Goal: Task Accomplishment & Management: Complete application form

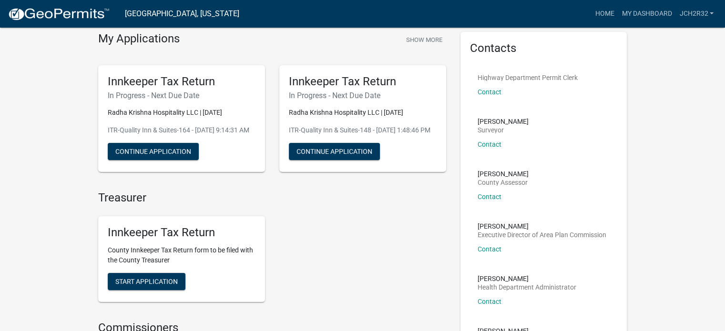
scroll to position [13, 0]
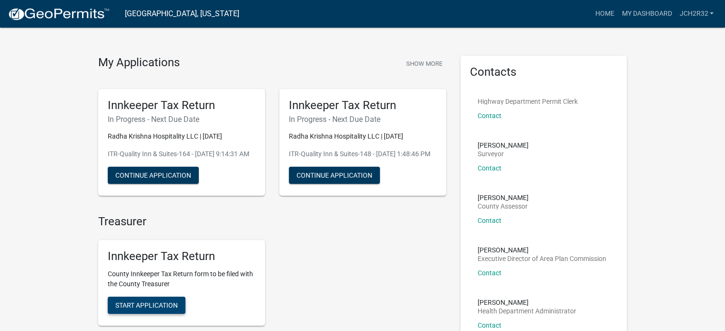
click at [154, 309] on span "Start Application" at bounding box center [146, 306] width 62 height 8
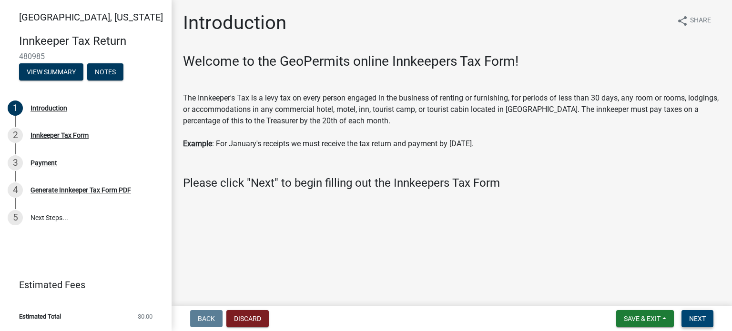
click at [709, 318] on button "Next" at bounding box center [698, 318] width 32 height 17
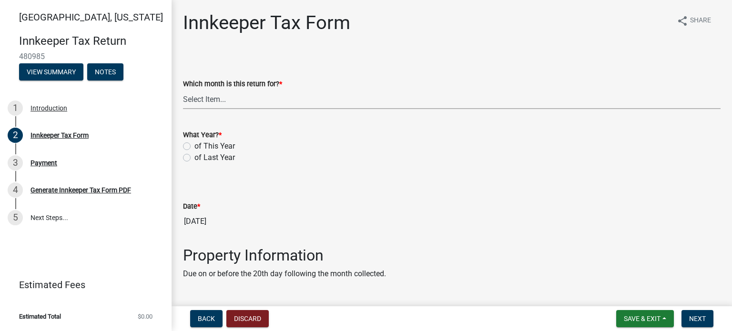
click at [223, 101] on select "Select Item... January February March April May June July August September Octo…" at bounding box center [452, 100] width 538 height 20
click at [183, 90] on select "Select Item... January February March April May June July August September Octo…" at bounding box center [452, 100] width 538 height 20
select select "3bfeeb76-798d-469b-ae14-5f6c2dc555fe"
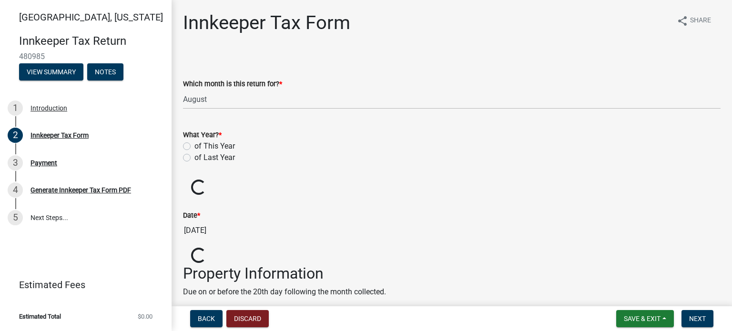
click at [195, 146] on label "of This Year" at bounding box center [215, 146] width 41 height 11
click at [195, 146] on input "of This Year" at bounding box center [198, 144] width 6 height 6
radio input "true"
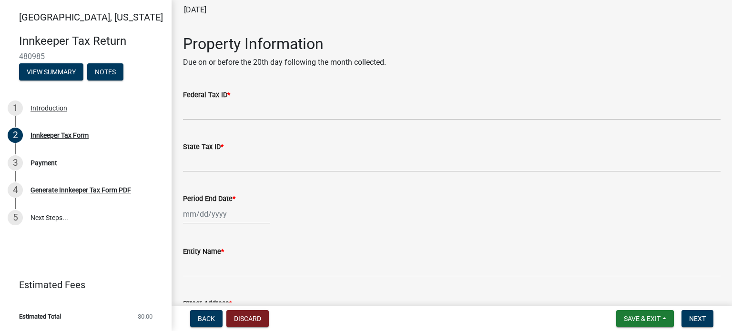
scroll to position [232, 0]
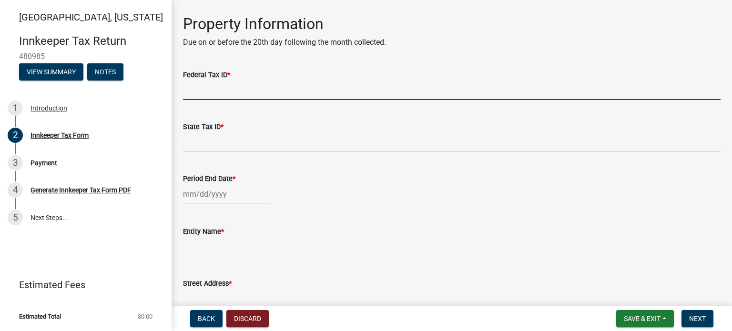
click at [268, 93] on input "Federal Tax ID *" at bounding box center [452, 91] width 538 height 20
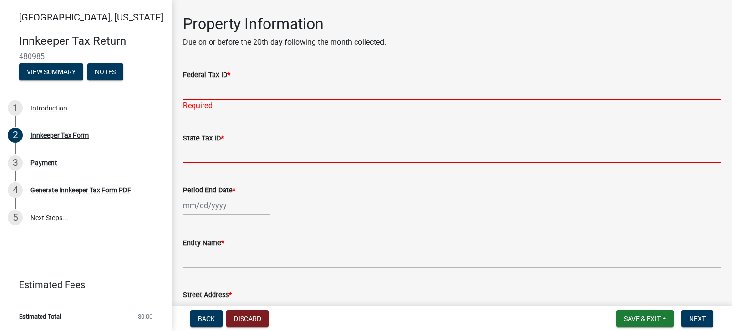
click at [236, 154] on input "State Tax ID *" at bounding box center [452, 154] width 538 height 20
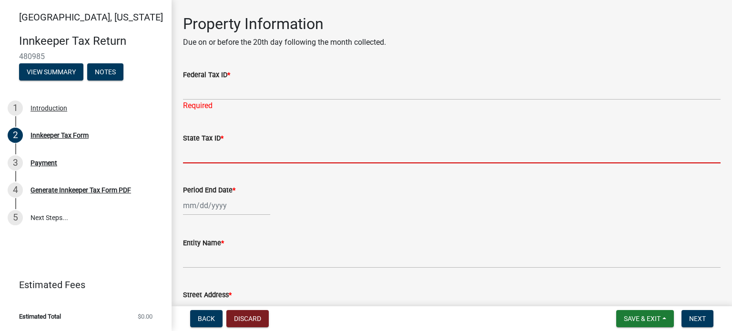
paste input "8000780938"
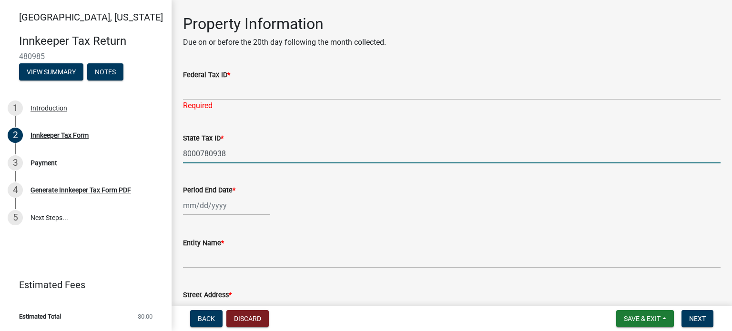
type input "8000780938"
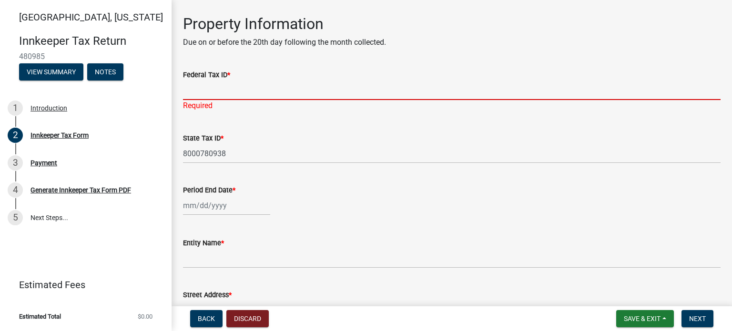
click at [210, 82] on input "Federal Tax ID *" at bounding box center [452, 91] width 538 height 20
type input "[US_EMPLOYER_IDENTIFICATION_NUMBER]"
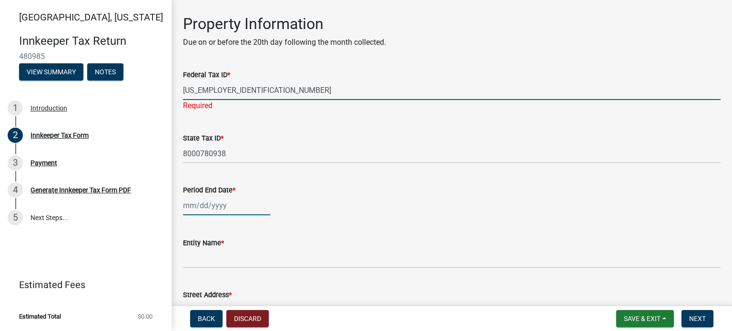
click at [227, 204] on div at bounding box center [226, 206] width 87 height 20
select select "9"
select select "2025"
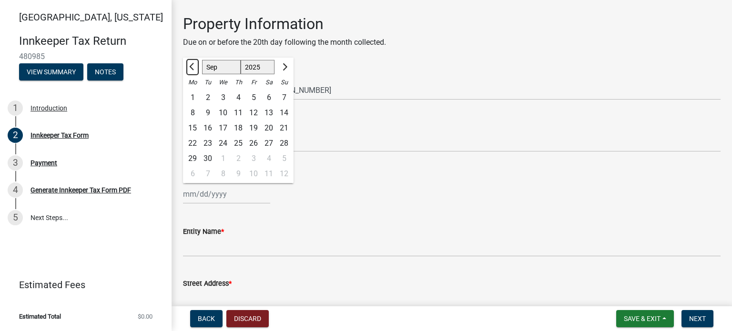
click at [194, 65] on span "Previous month" at bounding box center [192, 66] width 7 height 7
select select "8"
click at [282, 161] on div "31" at bounding box center [284, 158] width 15 height 15
type input "[DATE]"
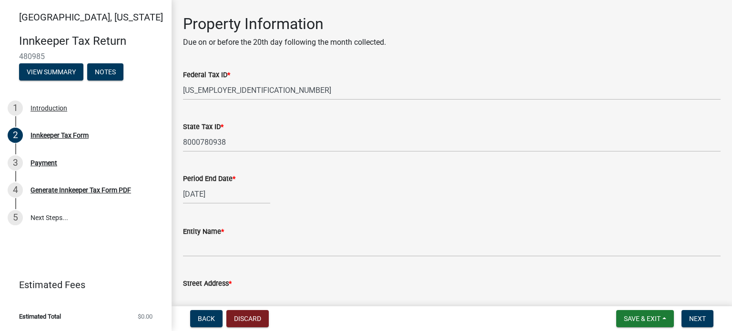
click at [388, 204] on div "[DATE]" at bounding box center [452, 195] width 538 height 20
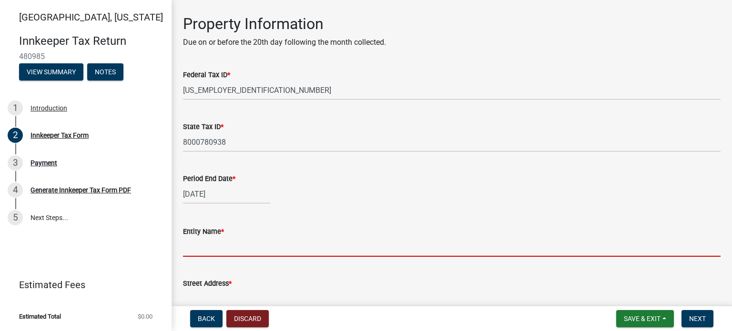
click at [202, 251] on input "Entity Name *" at bounding box center [452, 247] width 538 height 20
type input "Radha Krishna Hospitality LLC"
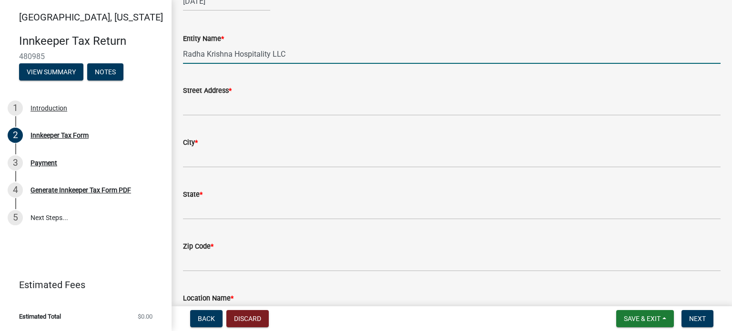
scroll to position [435, 0]
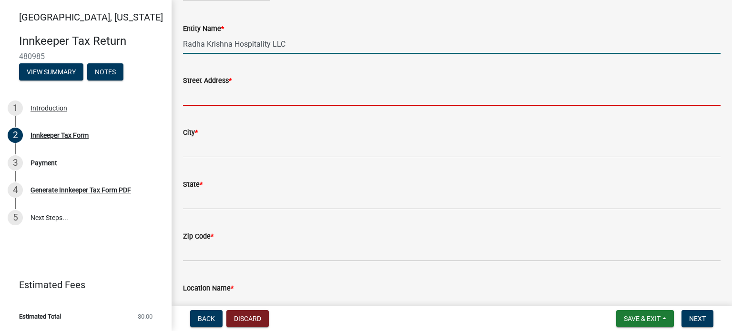
click at [319, 100] on input "Street Address *" at bounding box center [452, 96] width 538 height 20
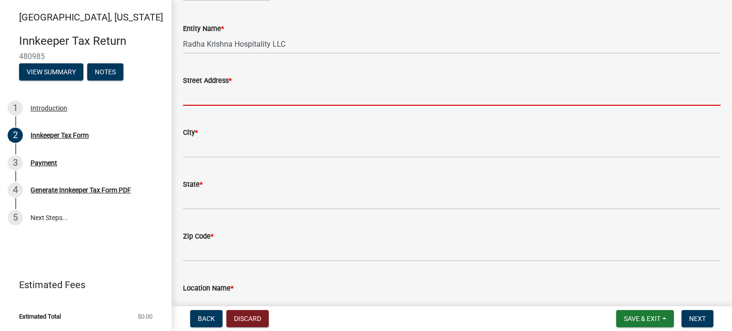
type input "[STREET_ADDRESS]"
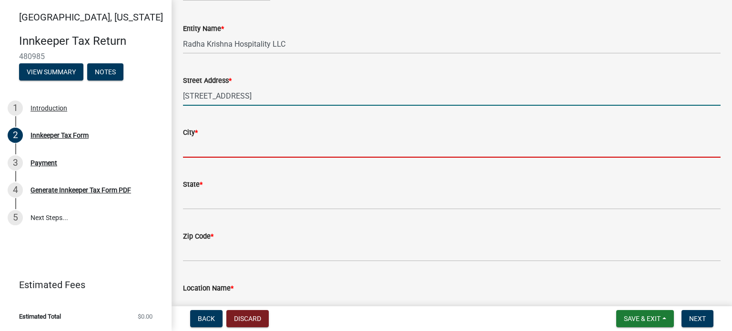
type input "[GEOGRAPHIC_DATA]"
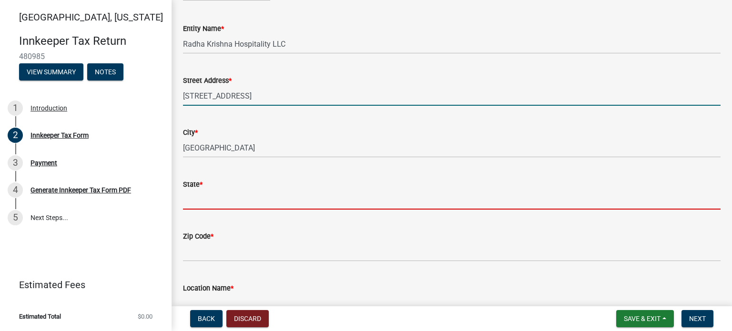
type input "IN"
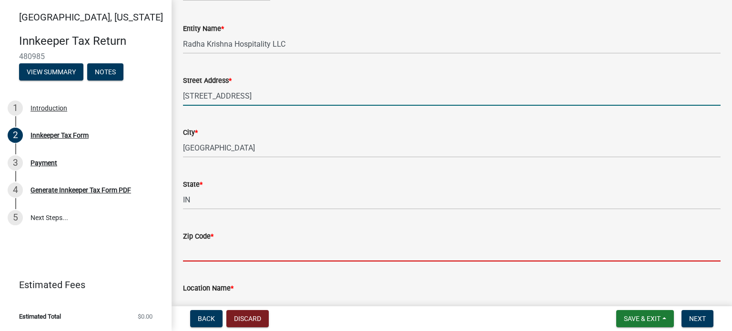
type input "47906"
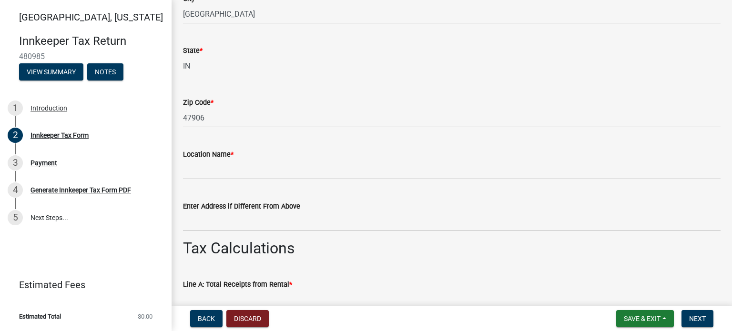
scroll to position [626, 0]
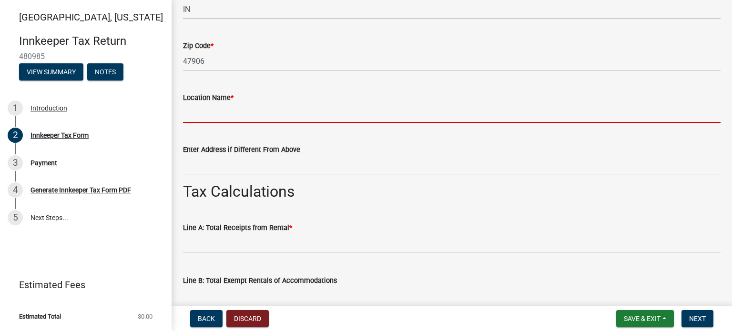
click at [221, 117] on input "Location Name *" at bounding box center [452, 113] width 538 height 20
type input "Quality Inn & Suites"
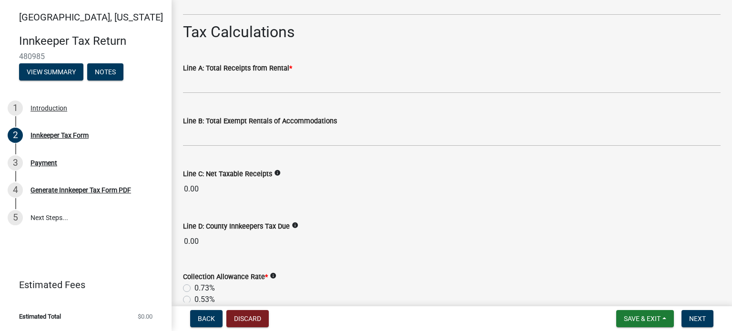
scroll to position [791, 0]
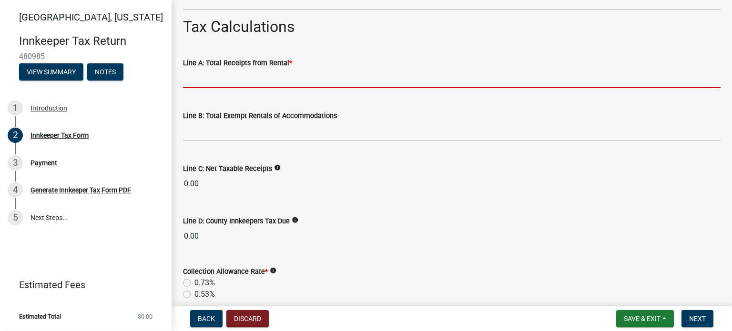
click at [240, 79] on input "text" at bounding box center [452, 79] width 538 height 20
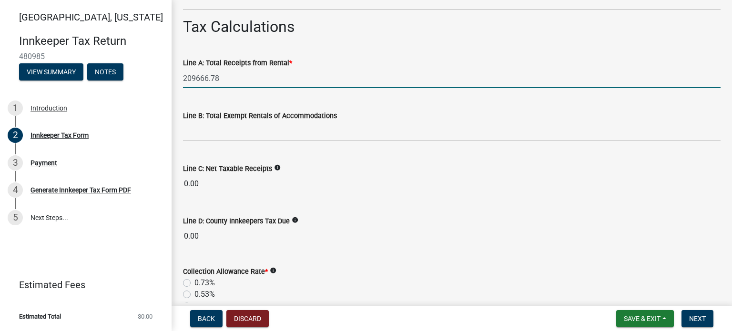
type input "209666.78"
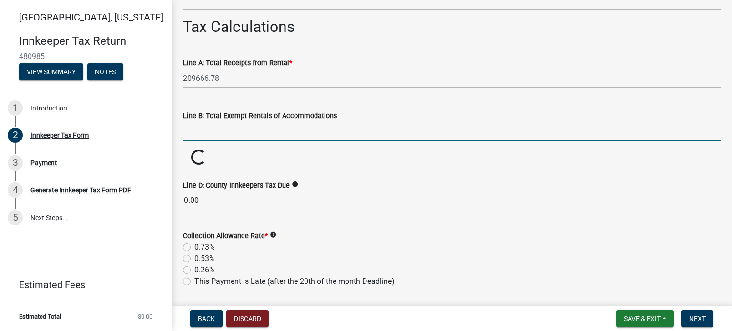
click at [223, 135] on input "text" at bounding box center [452, 132] width 538 height 20
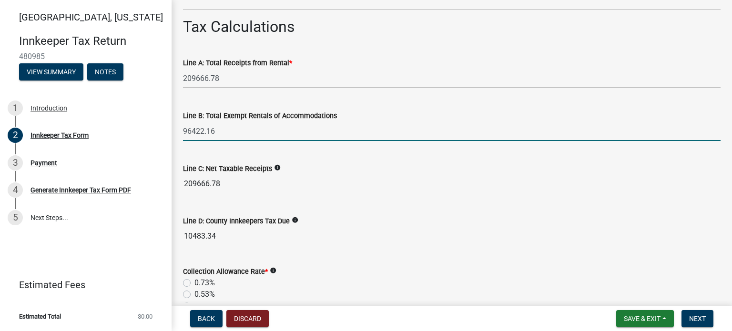
type input "96422.16"
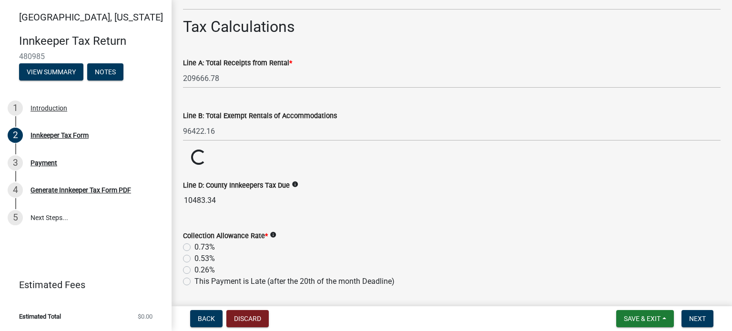
click at [364, 200] on wm-data-entity-input-list "Which month is this return for? * Select Item... January February March April M…" at bounding box center [452, 160] width 538 height 1794
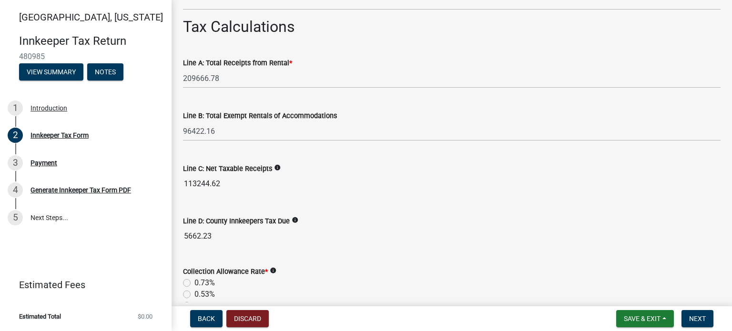
click at [195, 283] on label "0.73%" at bounding box center [205, 283] width 21 height 11
click at [195, 283] on input "0.73%" at bounding box center [198, 281] width 6 height 6
radio input "true"
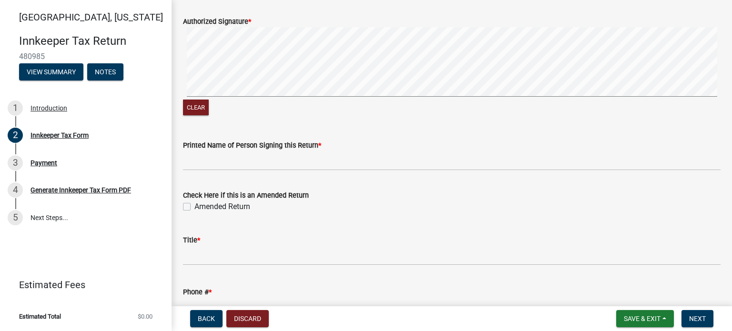
scroll to position [1549, 0]
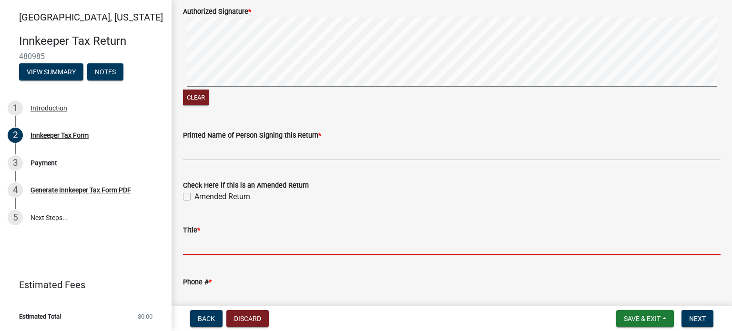
click at [299, 250] on input "Title *" at bounding box center [452, 246] width 538 height 20
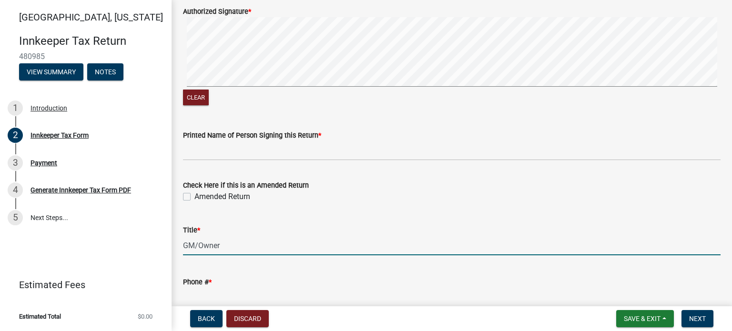
type input "GM/Owner"
click at [269, 294] on input "Phone # *" at bounding box center [452, 298] width 538 height 20
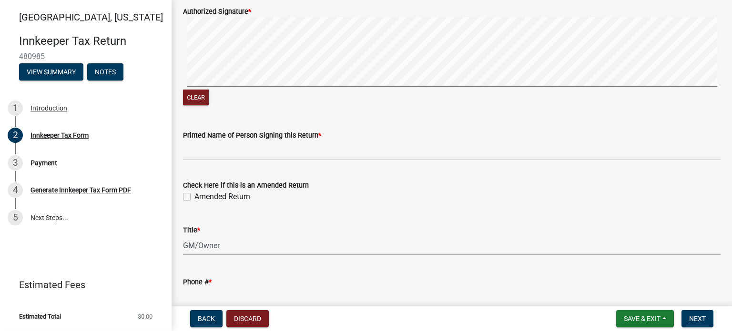
type input "7654635511"
click at [367, 191] on div "Amended Return" at bounding box center [452, 196] width 538 height 11
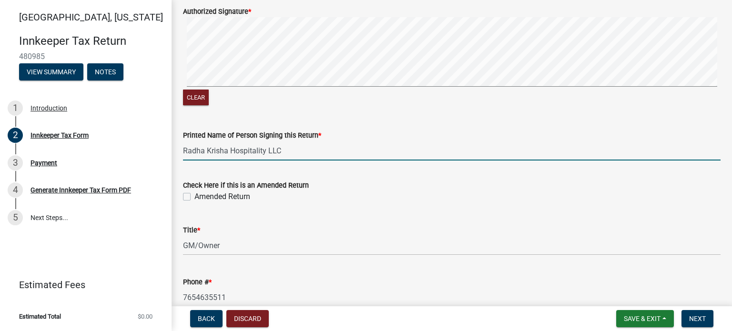
click at [298, 148] on input "Radha Krisha Hospitality LLC" at bounding box center [452, 151] width 538 height 20
click at [425, 229] on div "Title *" at bounding box center [452, 230] width 538 height 11
click at [292, 150] on input "Radha Krisha Hospitality LLC" at bounding box center [452, 151] width 538 height 20
type input "[PERSON_NAME]"
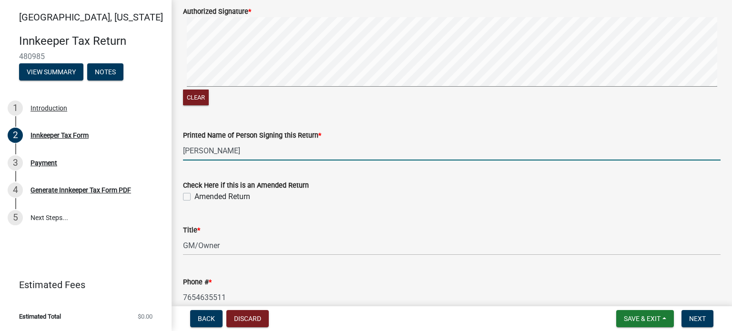
click at [393, 180] on div "Check Here if this is an Amended Return" at bounding box center [452, 185] width 538 height 11
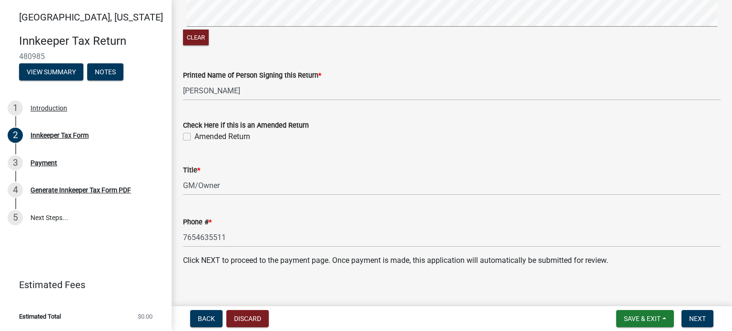
scroll to position [1617, 0]
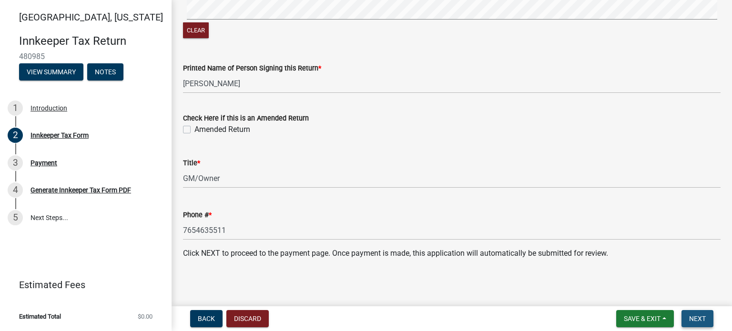
click at [700, 317] on span "Next" at bounding box center [698, 319] width 17 height 8
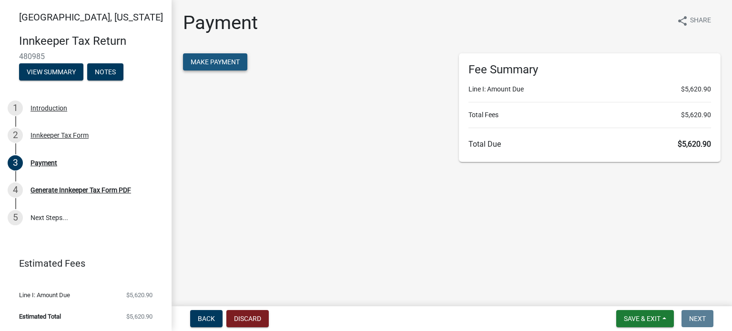
click at [230, 62] on span "Make Payment" at bounding box center [215, 62] width 49 height 8
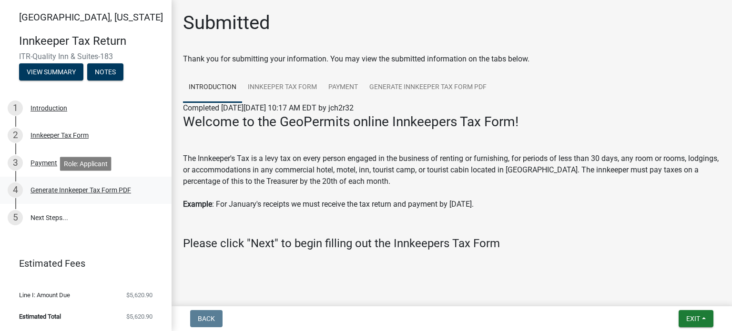
click at [107, 189] on div "Generate Innkeeper Tax Form PDF" at bounding box center [81, 190] width 101 height 7
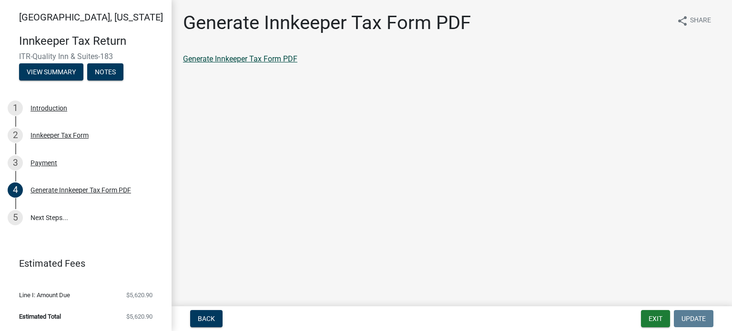
click at [266, 57] on link "Generate Innkeeper Tax Form PDF" at bounding box center [240, 58] width 114 height 9
click at [652, 321] on button "Exit" at bounding box center [655, 318] width 29 height 17
